Goal: Navigation & Orientation: Go to known website

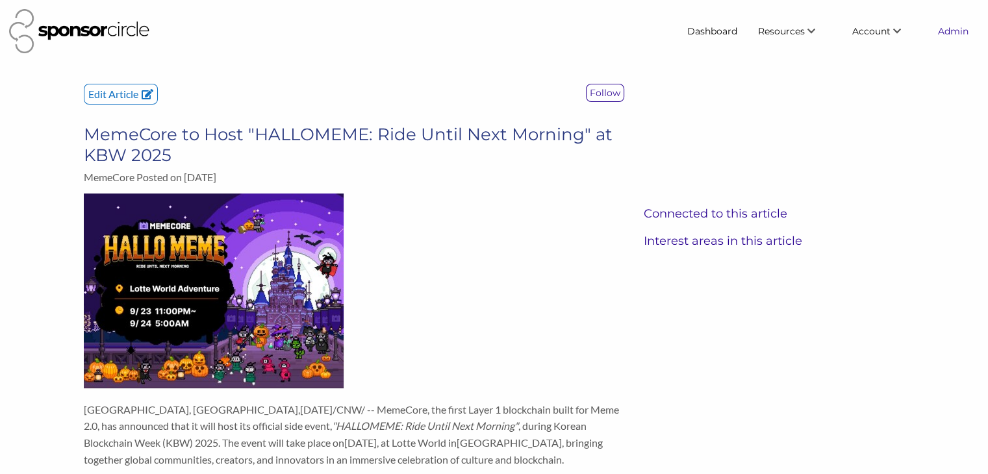
click at [946, 34] on link "Admin" at bounding box center [953, 30] width 51 height 23
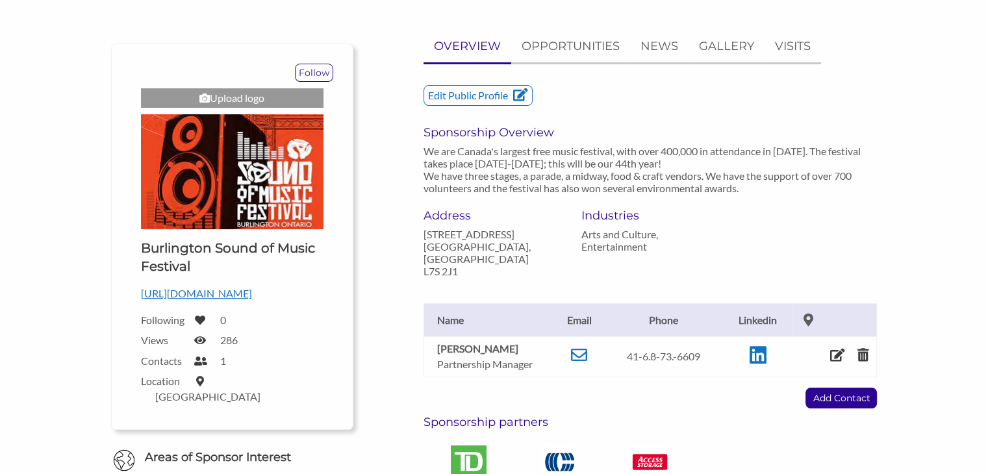
scroll to position [108, 0]
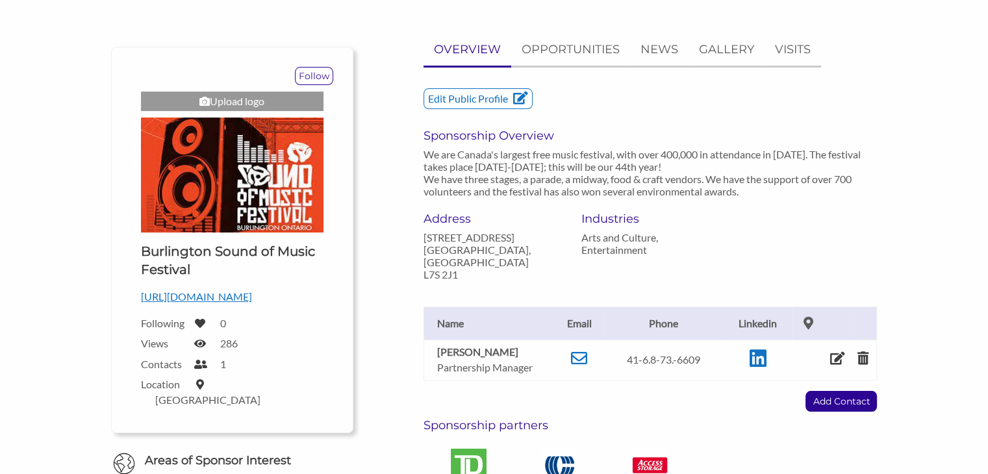
click at [241, 292] on p "[URL][DOMAIN_NAME]" at bounding box center [232, 296] width 183 height 17
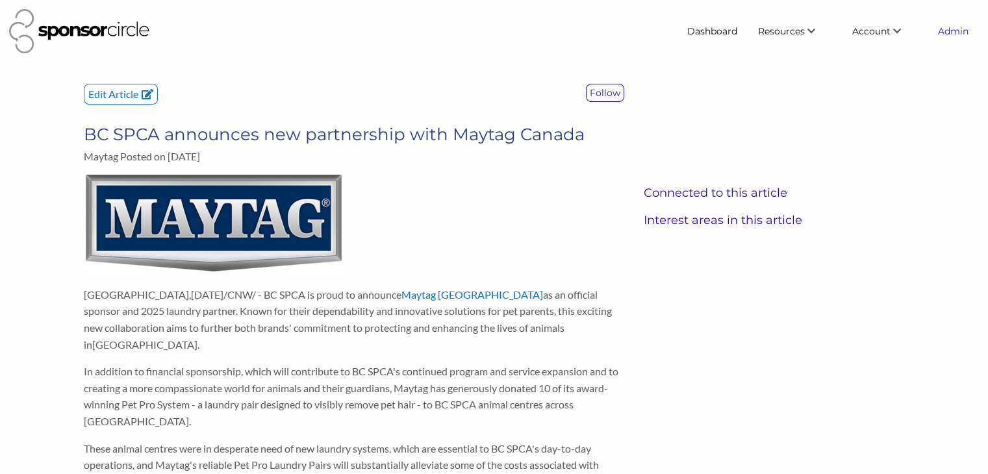
click at [951, 28] on link "Admin" at bounding box center [953, 30] width 51 height 23
